Goal: Check status

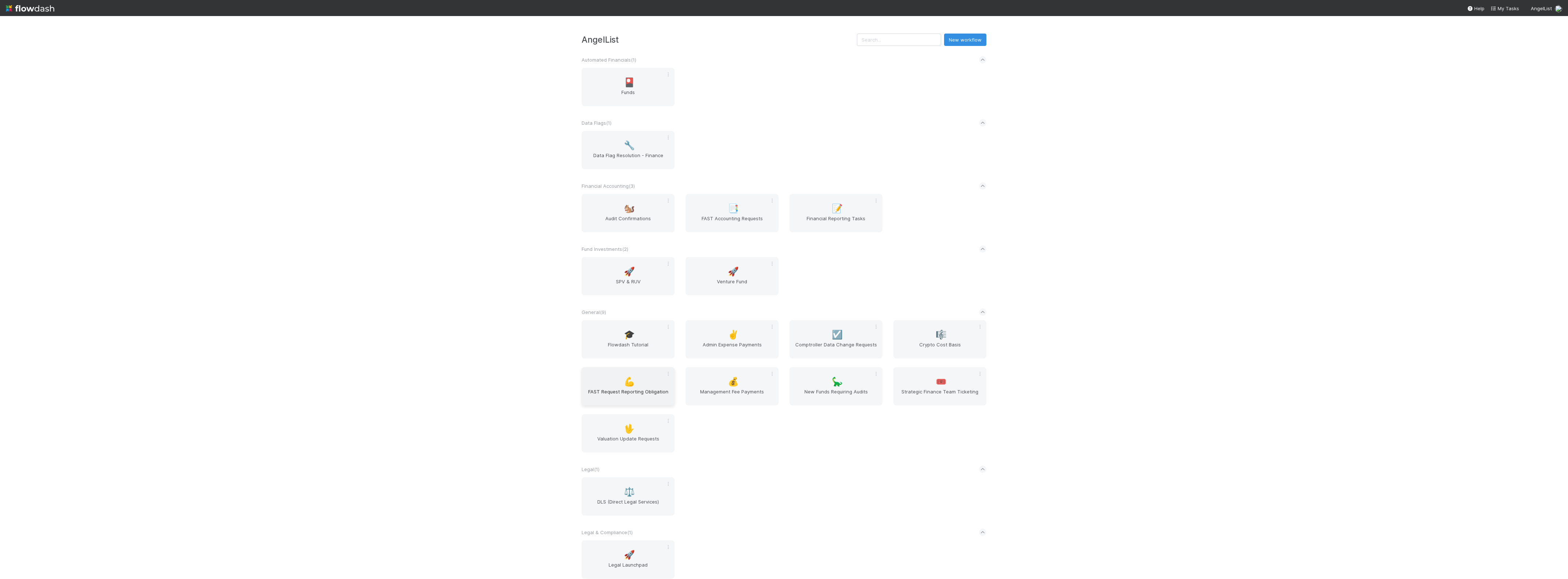
click at [625, 385] on span "💪" at bounding box center [629, 381] width 11 height 10
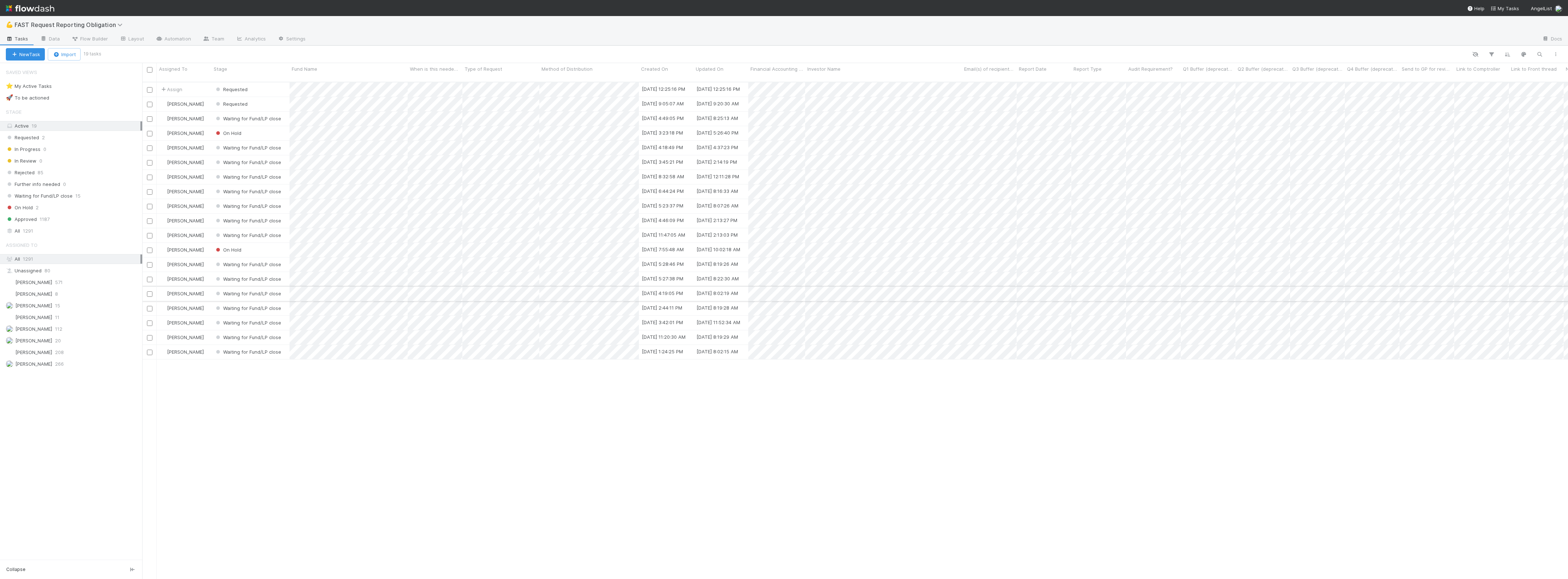
scroll to position [496, 1418]
click at [272, 82] on div "Requested" at bounding box center [251, 89] width 78 height 14
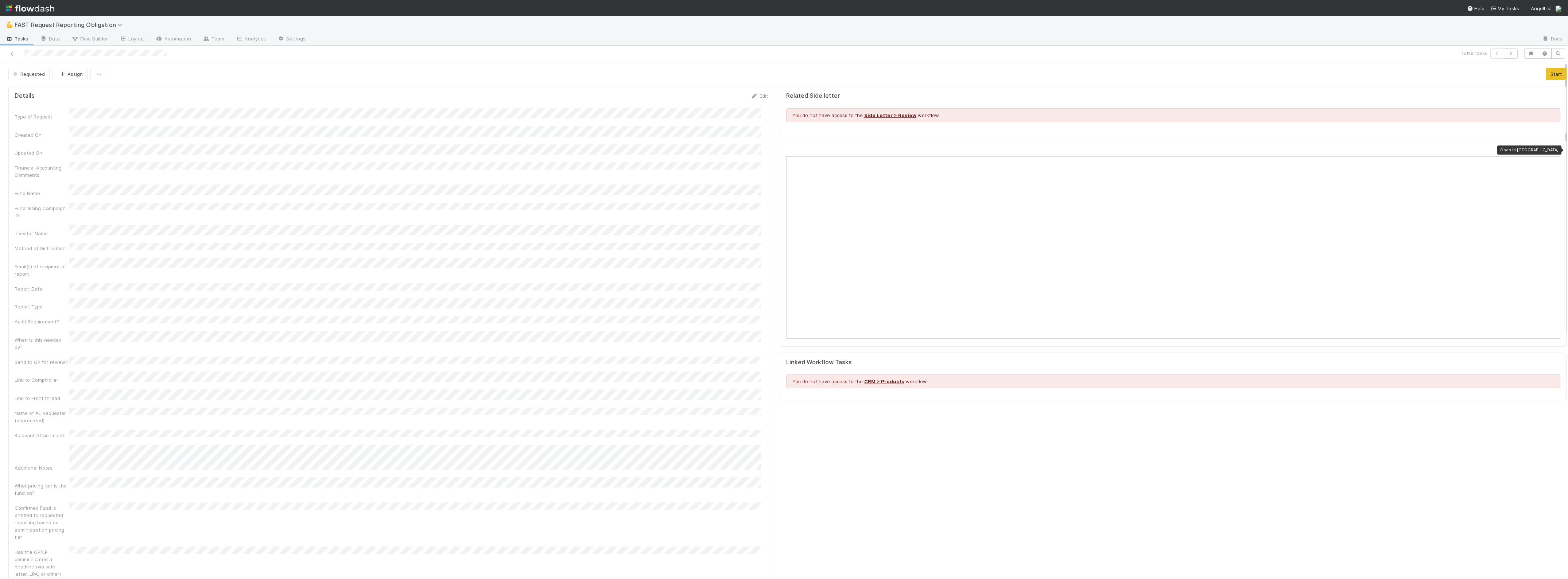
click at [1552, 150] on icon at bounding box center [1556, 150] width 7 height 4
